Goal: Information Seeking & Learning: Learn about a topic

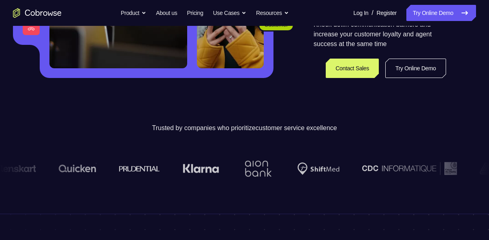
scroll to position [199, 0]
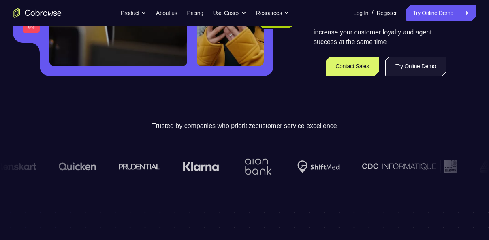
click at [428, 70] on link "Try Online Demo" at bounding box center [415, 66] width 61 height 19
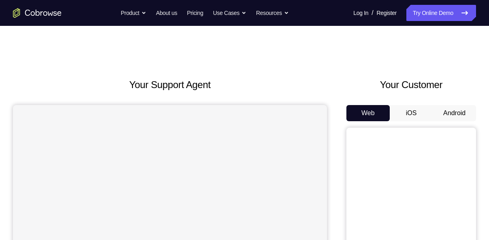
click at [447, 115] on button "Android" at bounding box center [453, 113] width 43 height 16
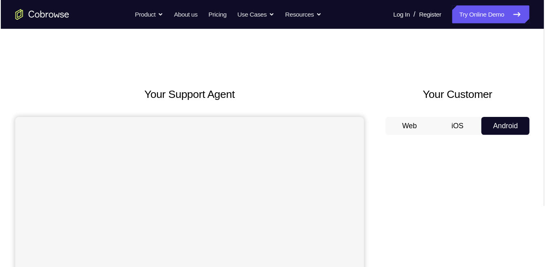
scroll to position [119, 0]
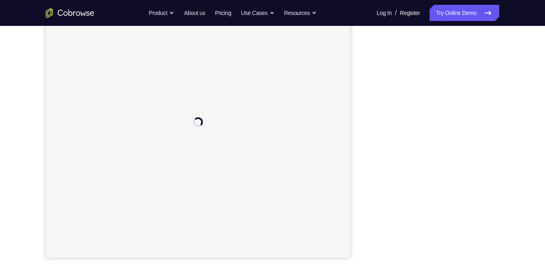
drag, startPoint x: 470, startPoint y: 0, endPoint x: 541, endPoint y: 40, distance: 81.2
click at [488, 40] on div "Your Support Agent Your Customer Web iOS Android Next Steps We’d be happy to gi…" at bounding box center [272, 174] width 545 height 534
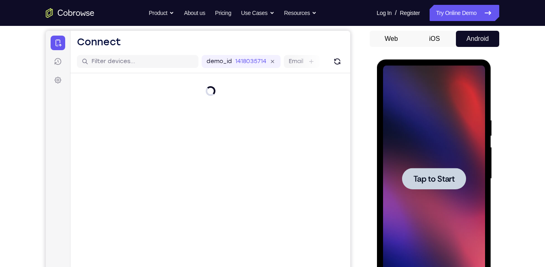
scroll to position [0, 0]
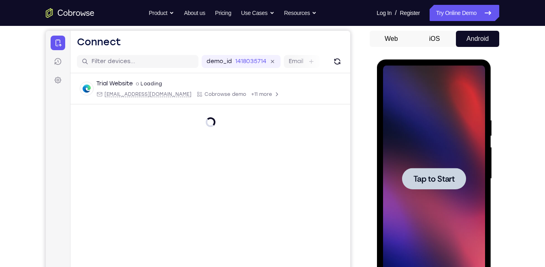
click at [461, 172] on div at bounding box center [434, 178] width 64 height 21
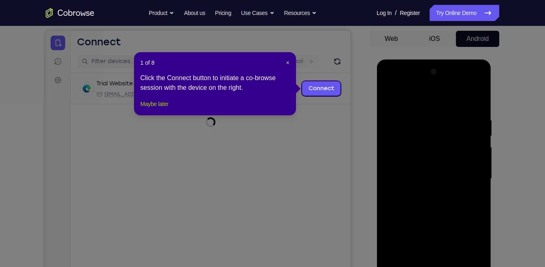
click at [164, 109] on button "Maybe later" at bounding box center [154, 104] width 28 height 10
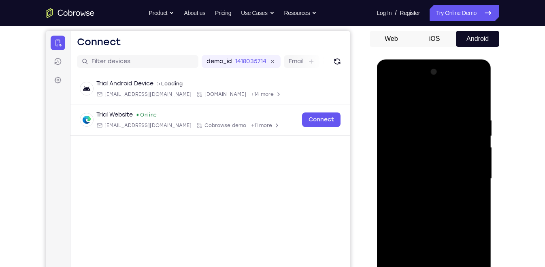
scroll to position [144, 0]
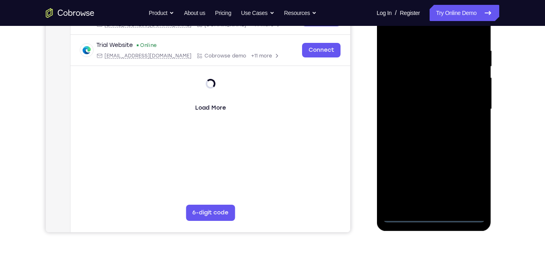
click at [434, 216] on div at bounding box center [434, 109] width 102 height 227
click at [474, 175] on div at bounding box center [434, 109] width 102 height 227
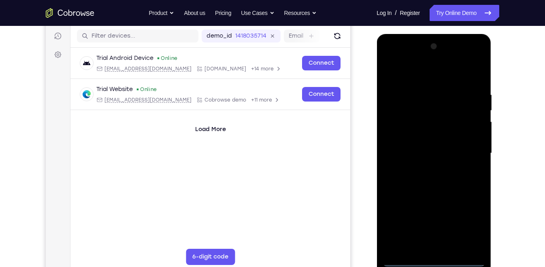
scroll to position [100, 0]
click at [425, 70] on div at bounding box center [434, 153] width 102 height 227
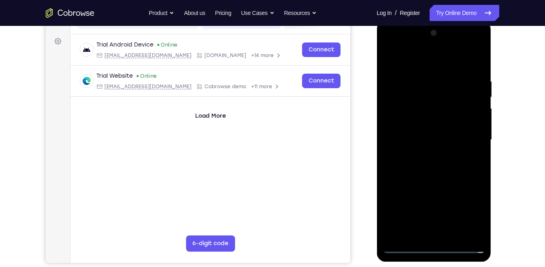
scroll to position [114, 0]
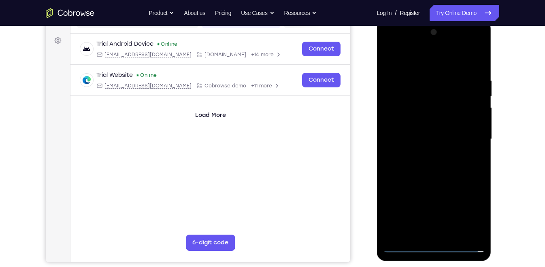
click at [469, 140] on div at bounding box center [434, 139] width 102 height 227
click at [425, 157] on div at bounding box center [434, 139] width 102 height 227
click at [415, 119] on div at bounding box center [434, 139] width 102 height 227
click at [417, 128] on div at bounding box center [434, 139] width 102 height 227
click at [416, 120] on div at bounding box center [434, 139] width 102 height 227
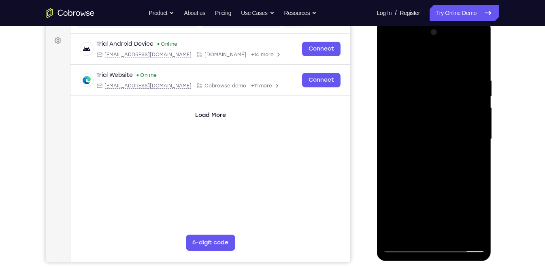
click at [445, 137] on div at bounding box center [434, 139] width 102 height 227
click at [438, 172] on div at bounding box center [434, 139] width 102 height 227
click at [455, 234] on div at bounding box center [434, 139] width 102 height 227
click at [434, 178] on div at bounding box center [434, 139] width 102 height 227
click at [421, 134] on div at bounding box center [434, 139] width 102 height 227
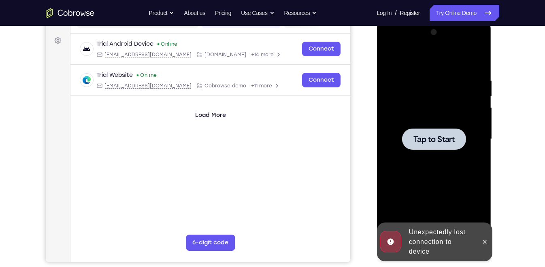
click at [433, 136] on span "Tap to Start" at bounding box center [433, 139] width 41 height 8
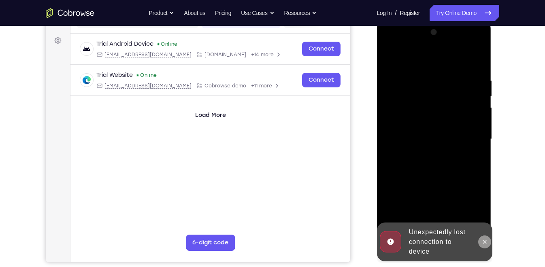
click at [485, 240] on icon at bounding box center [484, 242] width 6 height 6
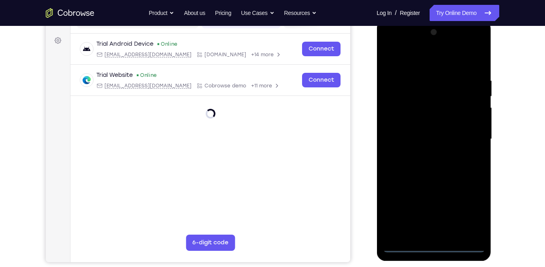
click at [436, 240] on div at bounding box center [434, 139] width 102 height 227
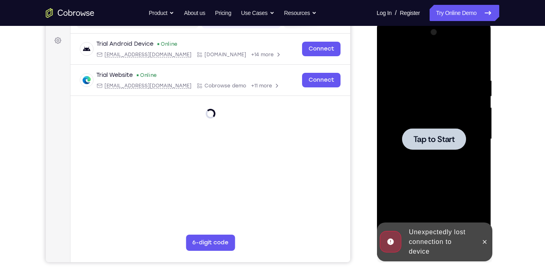
click at [428, 138] on span "Tap to Start" at bounding box center [433, 139] width 41 height 8
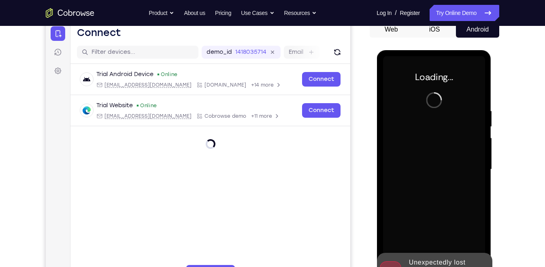
scroll to position [83, 0]
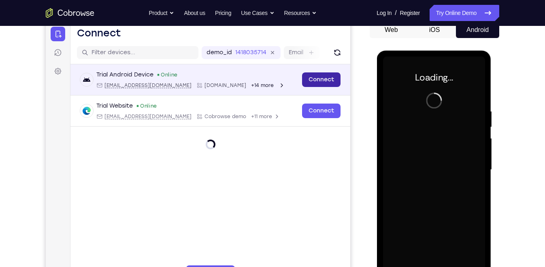
click at [316, 75] on link "Connect" at bounding box center [321, 79] width 38 height 15
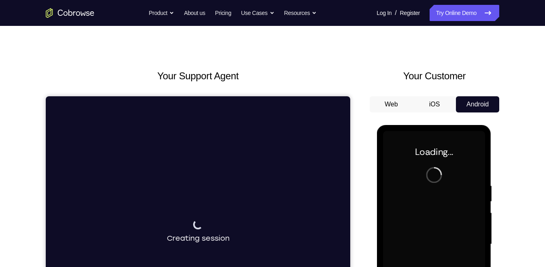
scroll to position [0, 0]
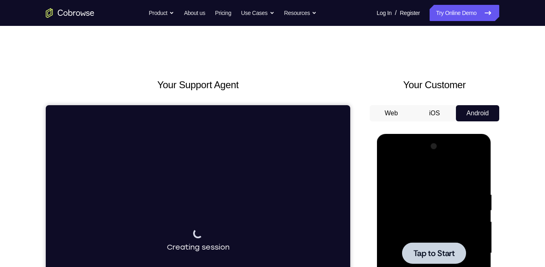
drag, startPoint x: 70, startPoint y: 64, endPoint x: 511, endPoint y: 217, distance: 466.2
click at [455, 240] on div at bounding box center [434, 253] width 64 height 21
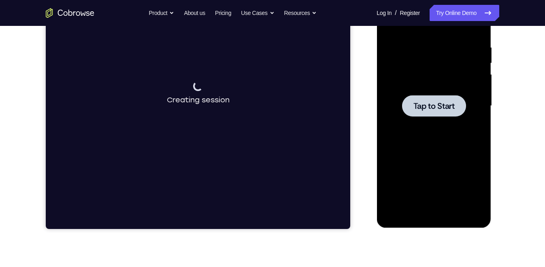
click at [438, 108] on span "Tap to Start" at bounding box center [433, 106] width 41 height 8
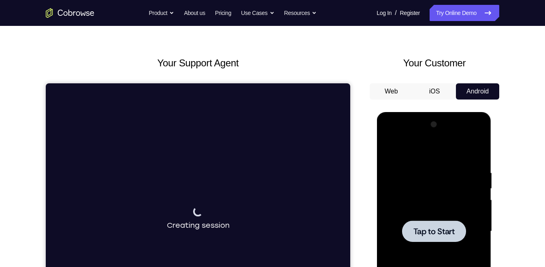
scroll to position [24, 0]
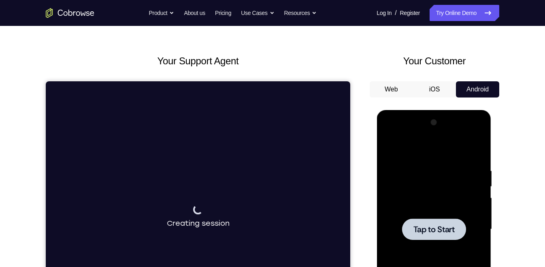
click at [433, 88] on button "iOS" at bounding box center [434, 89] width 43 height 16
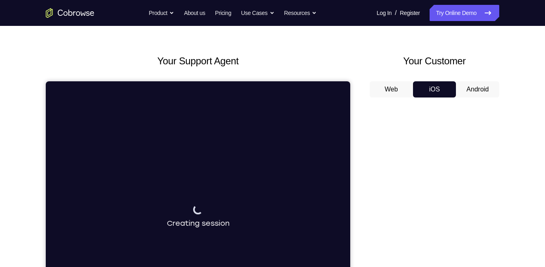
click at [478, 89] on button "Android" at bounding box center [477, 89] width 43 height 16
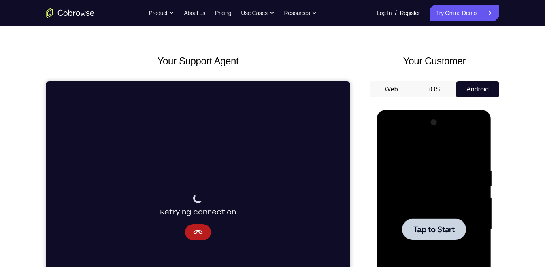
scroll to position [0, 0]
click at [428, 222] on div at bounding box center [434, 229] width 64 height 21
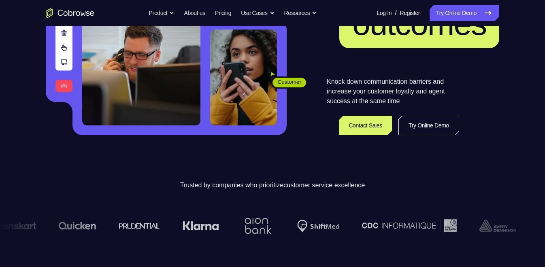
scroll to position [140, 0]
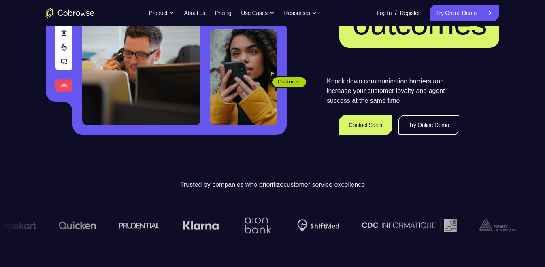
click at [426, 113] on div "Knock down communication barriers and increase your customer loyalty and agent …" at bounding box center [393, 106] width 132 height 58
click at [424, 123] on link "Try Online Demo" at bounding box center [428, 124] width 61 height 19
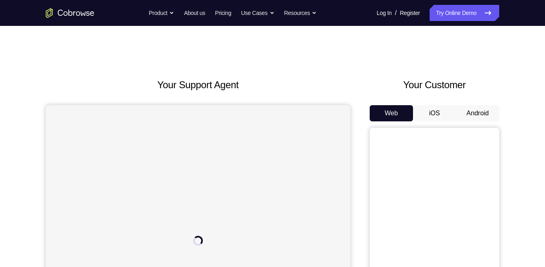
click at [474, 106] on button "Android" at bounding box center [477, 113] width 43 height 16
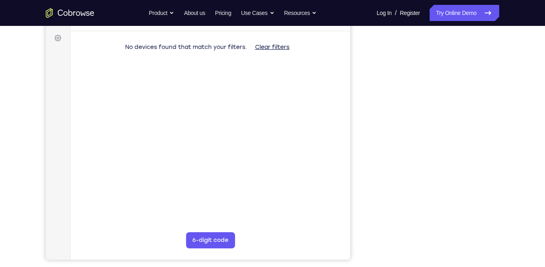
scroll to position [120, 0]
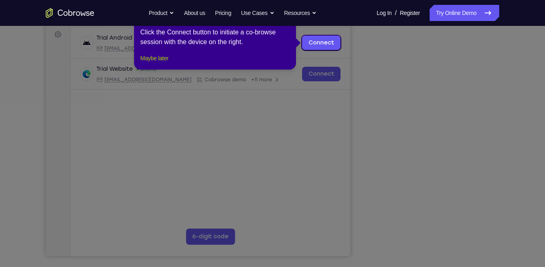
click at [168, 63] on button "Maybe later" at bounding box center [154, 58] width 28 height 10
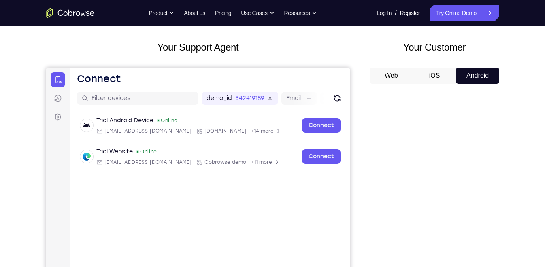
scroll to position [23, 0]
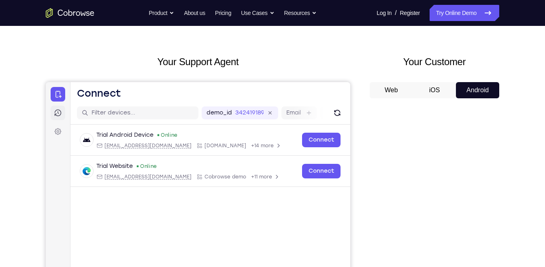
click at [58, 118] on link "Sessions" at bounding box center [58, 113] width 15 height 15
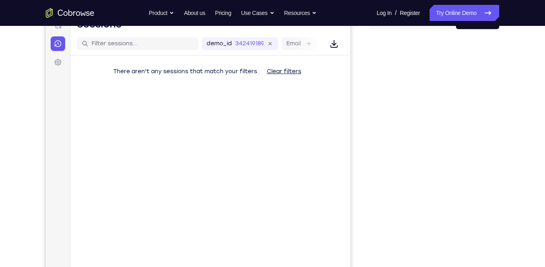
scroll to position [0, 0]
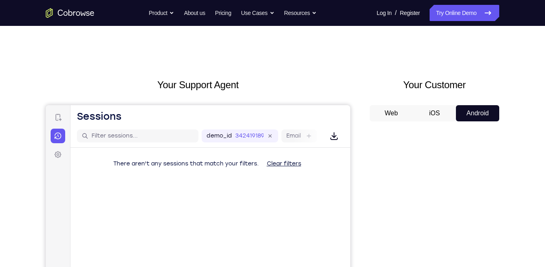
click at [432, 108] on button "iOS" at bounding box center [434, 113] width 43 height 16
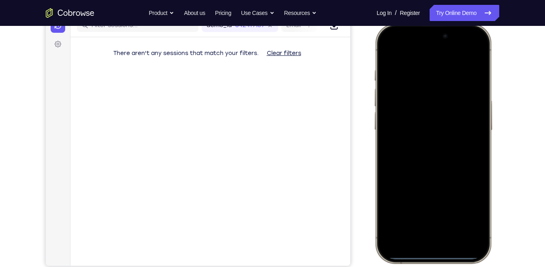
scroll to position [106, 0]
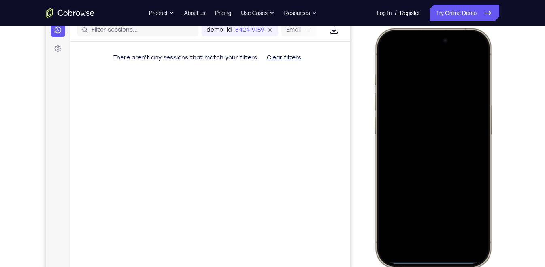
drag, startPoint x: 432, startPoint y: 261, endPoint x: 429, endPoint y: 211, distance: 49.9
click at [429, 211] on div at bounding box center [433, 147] width 106 height 231
drag, startPoint x: 440, startPoint y: 262, endPoint x: 423, endPoint y: 177, distance: 86.3
click at [423, 177] on div at bounding box center [433, 147] width 106 height 231
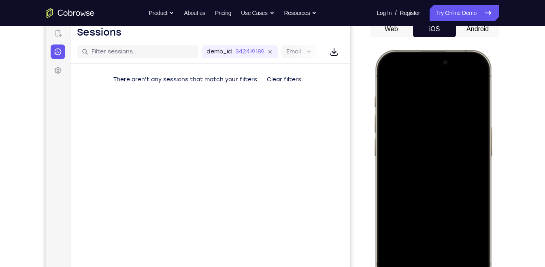
scroll to position [83, 0]
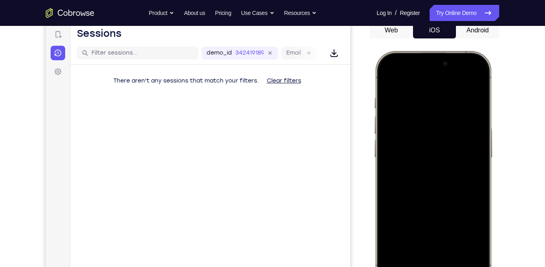
drag, startPoint x: 439, startPoint y: 67, endPoint x: 456, endPoint y: 110, distance: 46.3
click at [456, 110] on div at bounding box center [433, 170] width 106 height 231
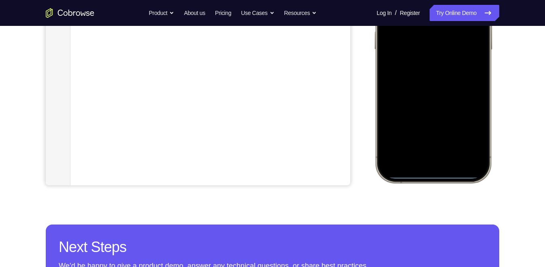
scroll to position [192, 0]
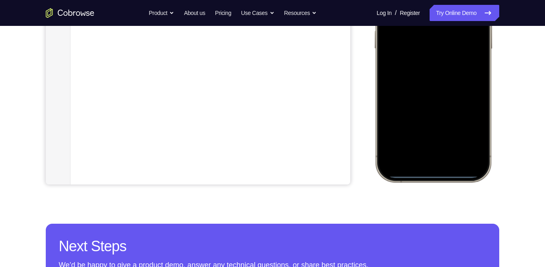
drag, startPoint x: 442, startPoint y: 177, endPoint x: 443, endPoint y: 152, distance: 24.7
click at [443, 152] on div at bounding box center [433, 62] width 106 height 231
drag, startPoint x: 442, startPoint y: 174, endPoint x: 434, endPoint y: 128, distance: 46.4
click at [434, 128] on div at bounding box center [433, 62] width 106 height 231
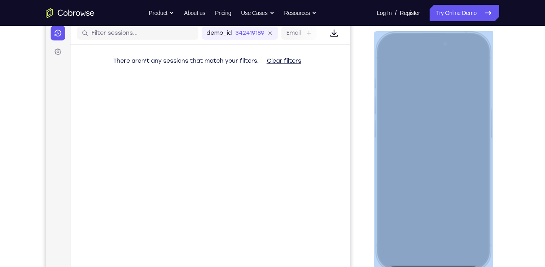
drag, startPoint x: 377, startPoint y: 151, endPoint x: 433, endPoint y: 151, distance: 56.7
click at [433, 151] on div at bounding box center [433, 151] width 119 height 240
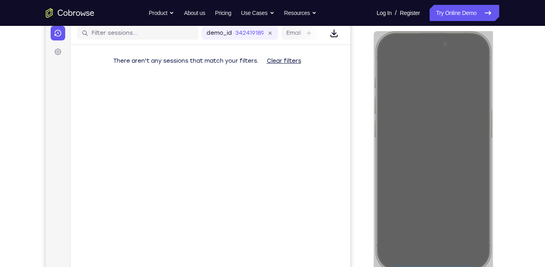
click at [531, 123] on div "Your Support Agent Your Customer Web iOS Android Next Steps We’d be happy to gi…" at bounding box center [272, 190] width 518 height 534
click at [525, 76] on div "Your Support Agent Your Customer Web iOS Android Next Steps We’d be happy to gi…" at bounding box center [272, 190] width 518 height 534
click at [535, 189] on div "Your Support Agent Your Customer Web iOS Android Next Steps We’d be happy to gi…" at bounding box center [272, 190] width 545 height 534
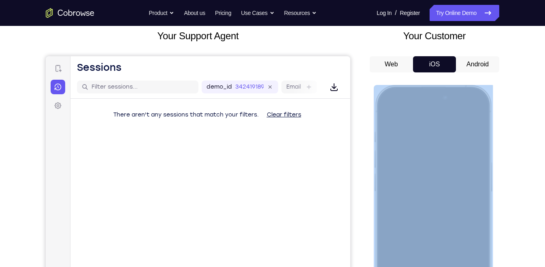
scroll to position [49, 0]
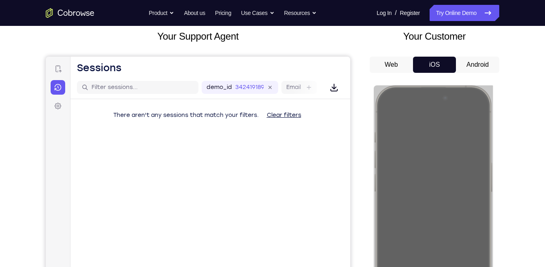
click at [470, 60] on button "Android" at bounding box center [477, 65] width 43 height 16
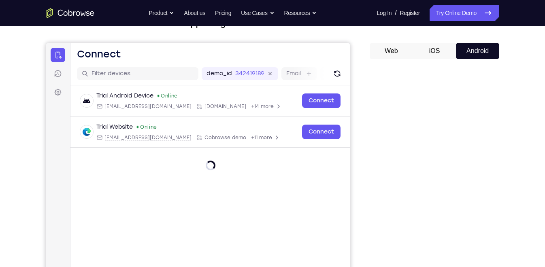
scroll to position [63, 0]
